Goal: Find specific page/section: Find specific page/section

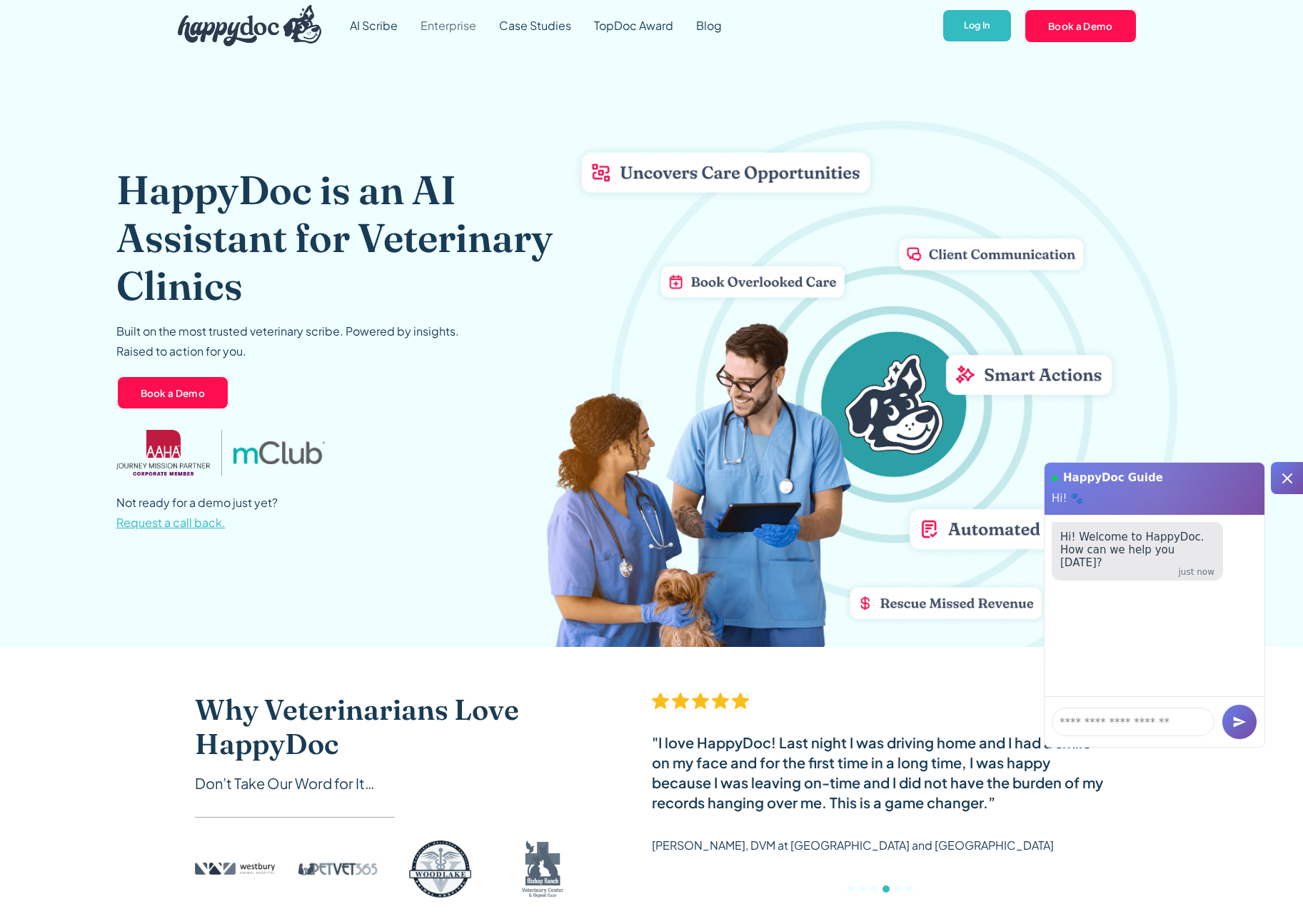
click at [459, 25] on link "Enterprise" at bounding box center [448, 25] width 79 height 52
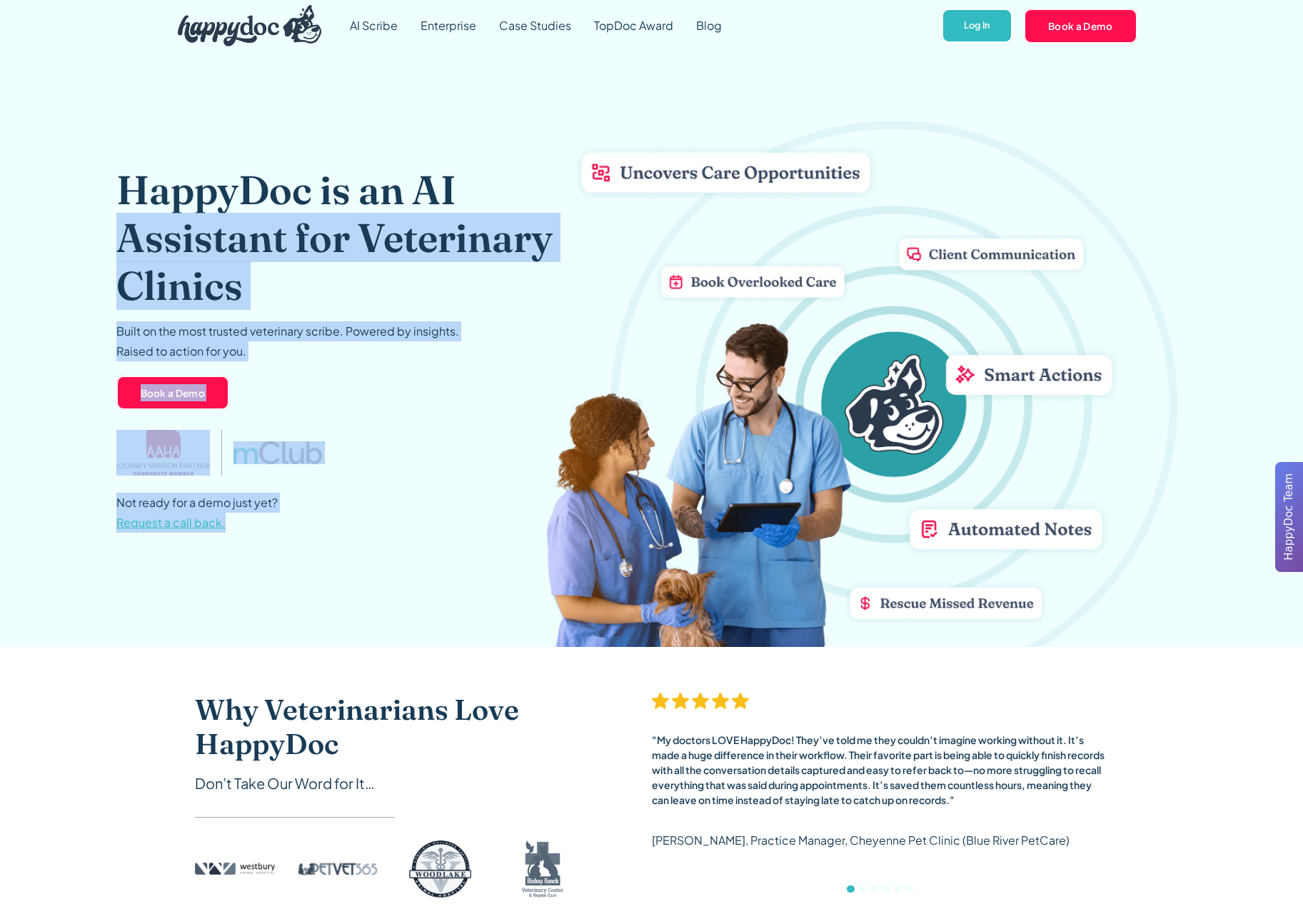
drag, startPoint x: 278, startPoint y: 577, endPoint x: 121, endPoint y: 225, distance: 385.4
click at [121, 225] on div "HappyDoc is an AI Assistant for Veterinary Clinics Built on the most trusted ve…" at bounding box center [357, 349] width 482 height 595
click at [121, 225] on h1 "HappyDoc is an AI Assistant for Veterinary Clinics" at bounding box center [357, 237] width 482 height 144
